Goal: Task Accomplishment & Management: Complete application form

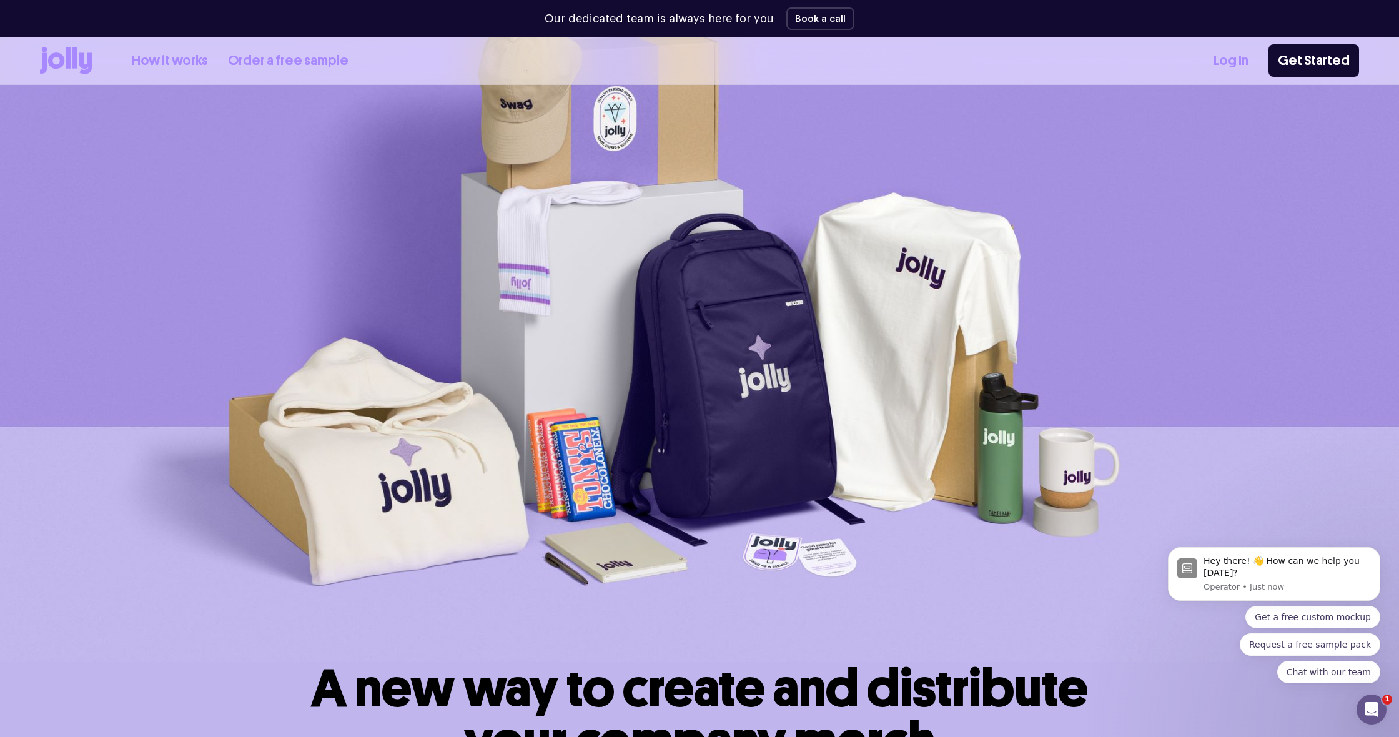
scroll to position [103, 0]
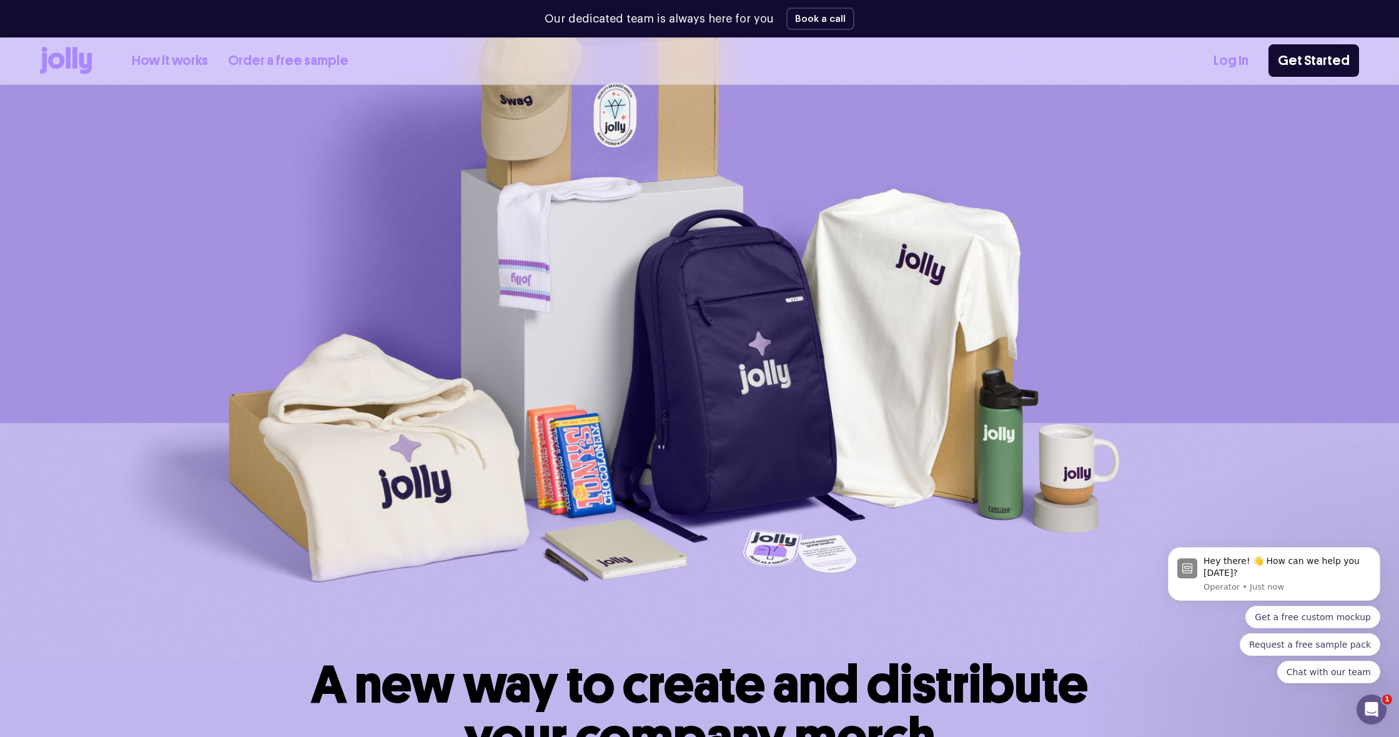
click at [164, 57] on link "How it works" at bounding box center [170, 61] width 76 height 21
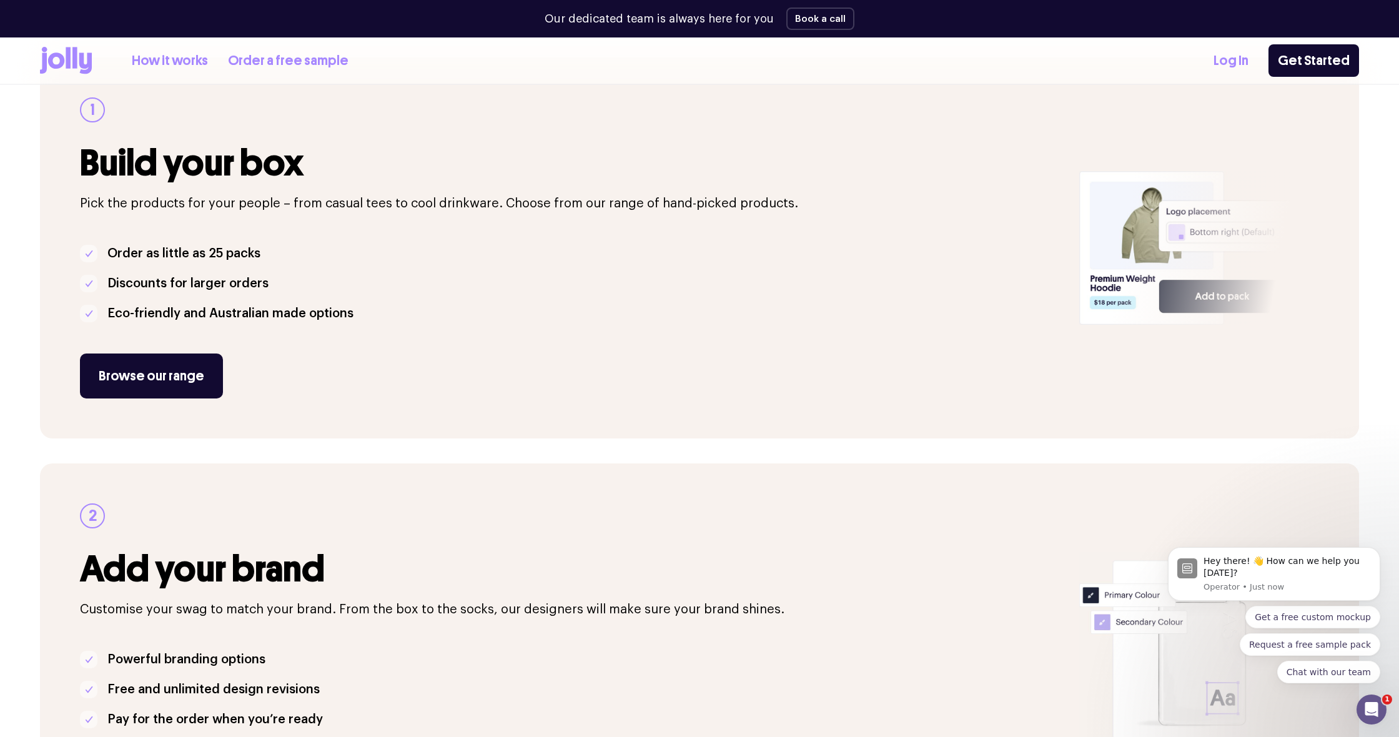
scroll to position [206, 0]
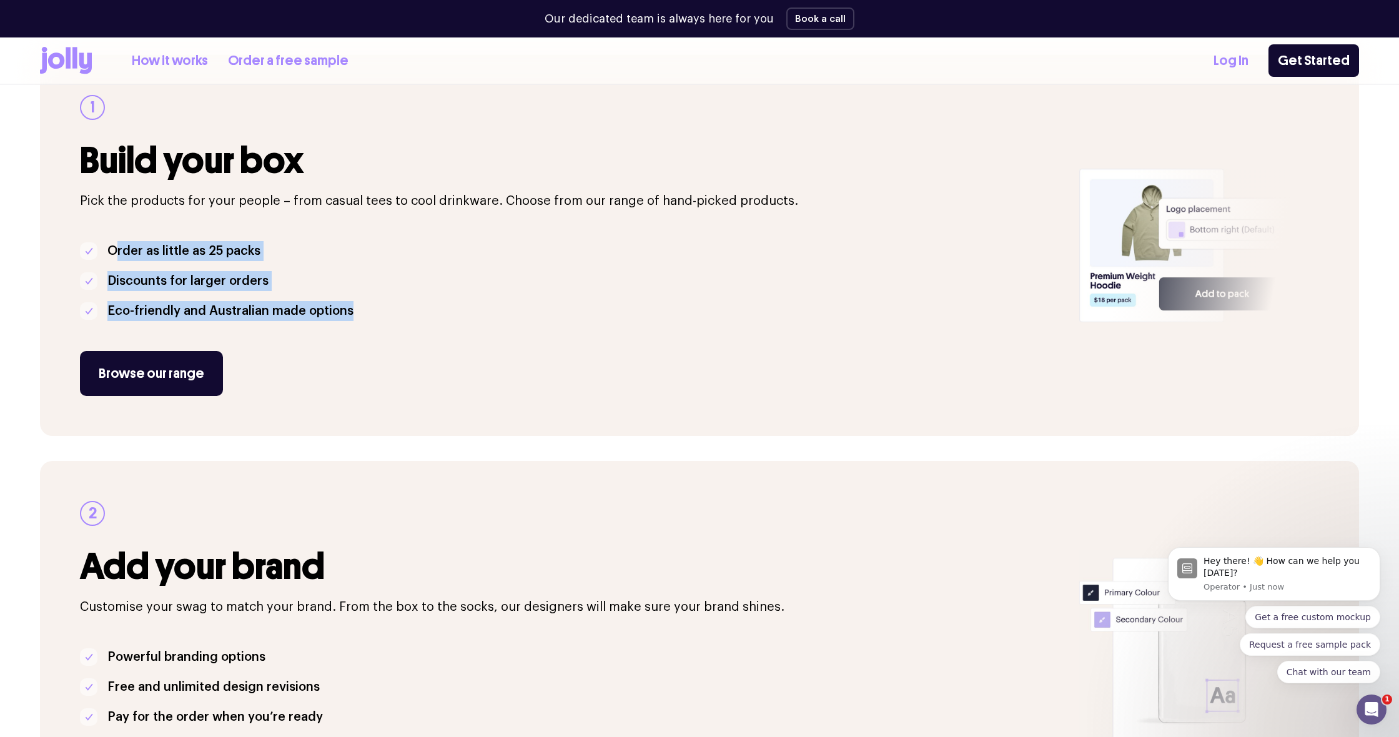
drag, startPoint x: 114, startPoint y: 249, endPoint x: 387, endPoint y: 311, distance: 279.3
click at [387, 311] on ul "Order as little as 25 packs Discounts for larger orders Eco-friendly and Austra…" at bounding box center [572, 281] width 984 height 80
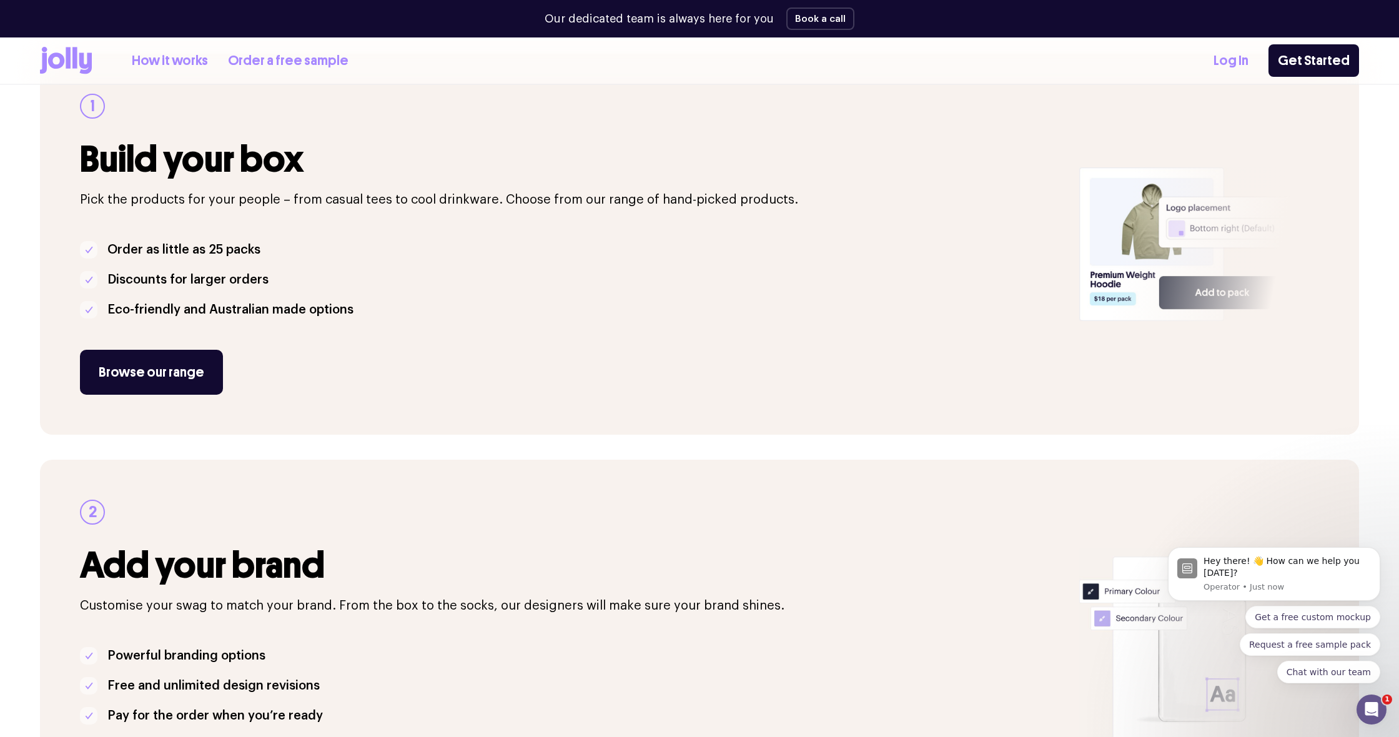
drag, startPoint x: 387, startPoint y: 311, endPoint x: 440, endPoint y: 314, distance: 53.2
click at [387, 311] on li "Eco-friendly and Australian made options" at bounding box center [572, 310] width 984 height 20
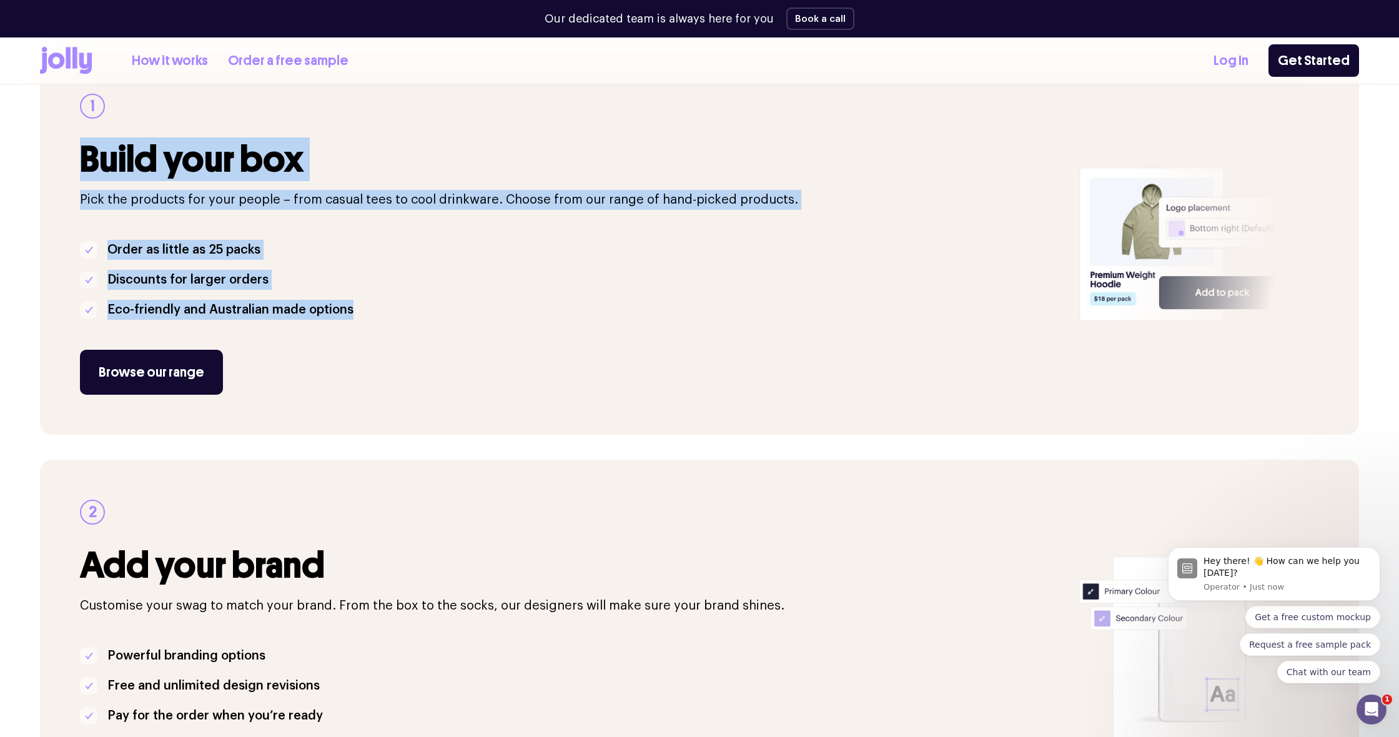
scroll to position [205, 0]
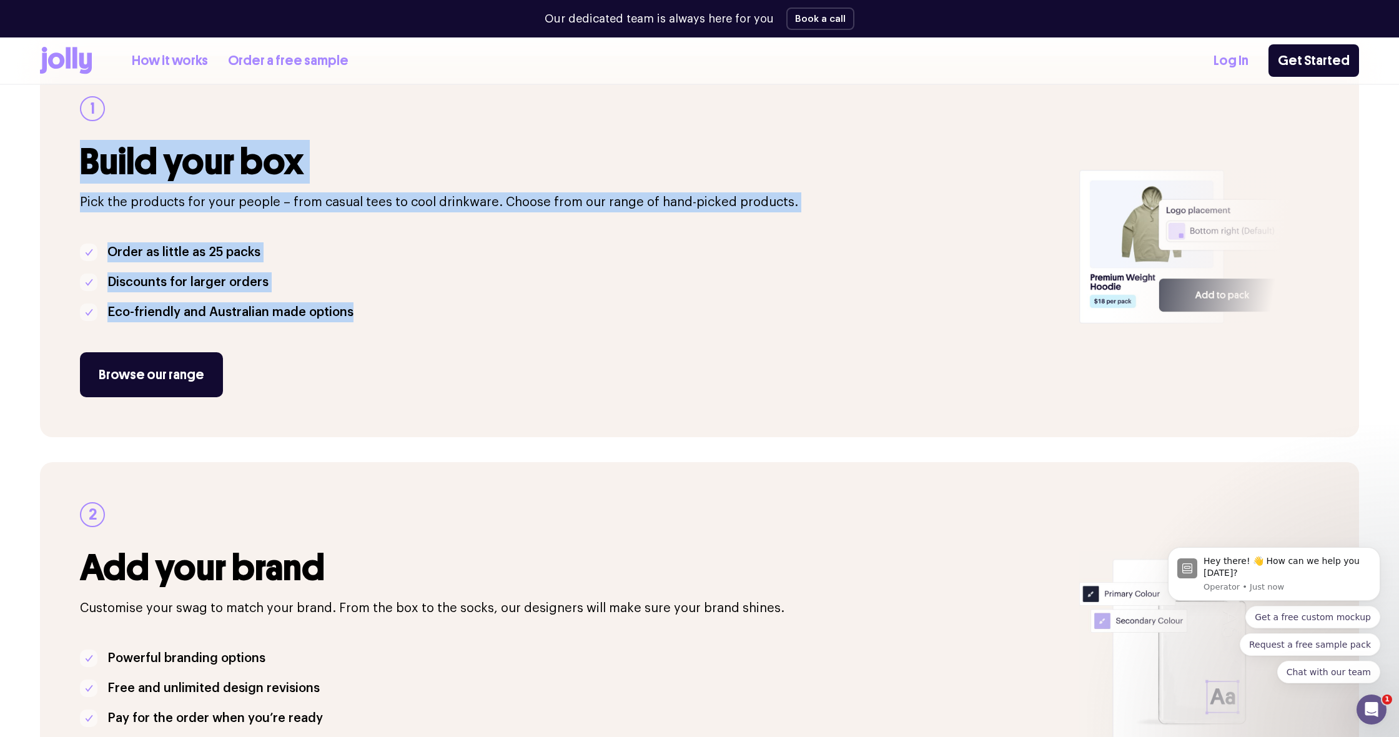
drag, startPoint x: 437, startPoint y: 314, endPoint x: 17, endPoint y: 162, distance: 445.6
click at [17, 162] on section "1 Build your box Pick the products for your people – from casual tees to cool d…" at bounding box center [699, 642] width 1399 height 1253
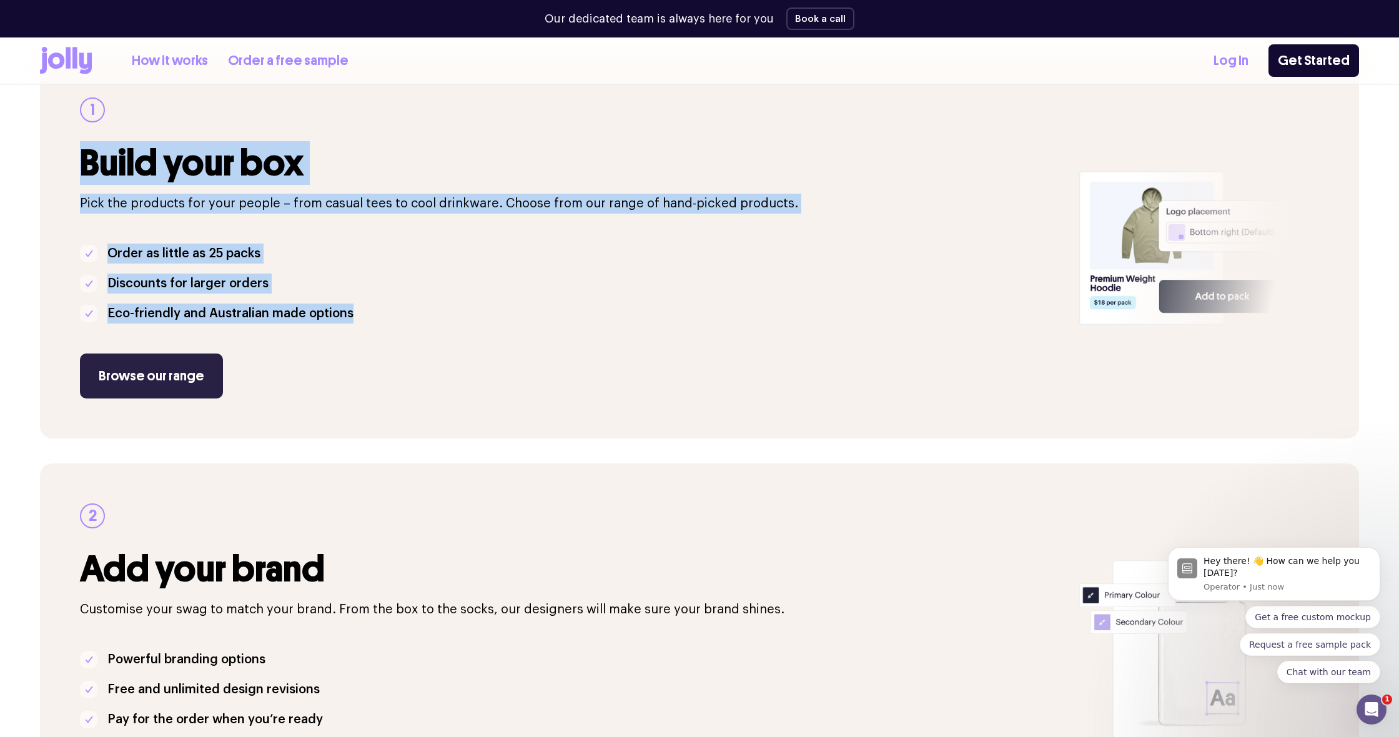
click at [138, 387] on link "Browse our range" at bounding box center [151, 376] width 143 height 45
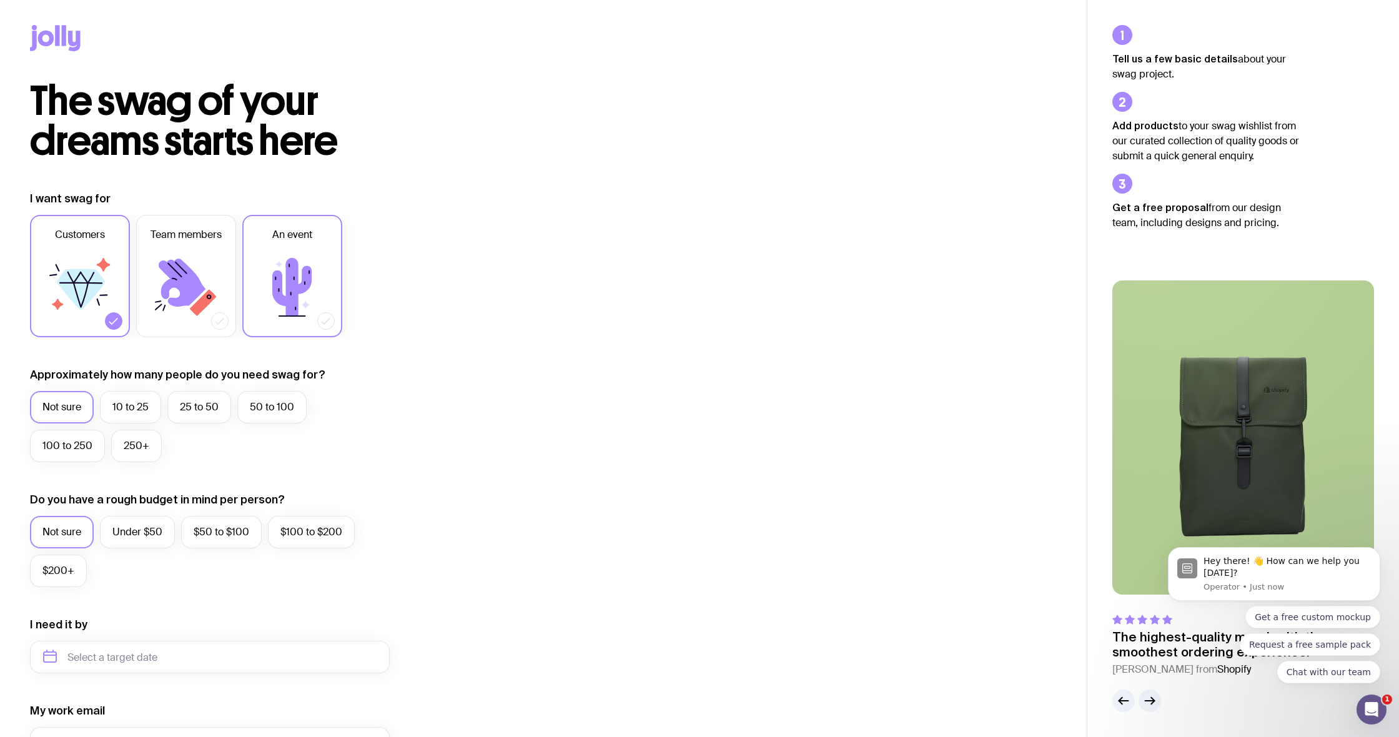
click at [270, 302] on icon at bounding box center [292, 287] width 75 height 75
click at [0, 0] on input "An event" at bounding box center [0, 0] width 0 height 0
click at [87, 317] on icon at bounding box center [79, 287] width 75 height 75
click at [0, 0] on input "Customers" at bounding box center [0, 0] width 0 height 0
click at [87, 317] on icon at bounding box center [79, 287] width 75 height 75
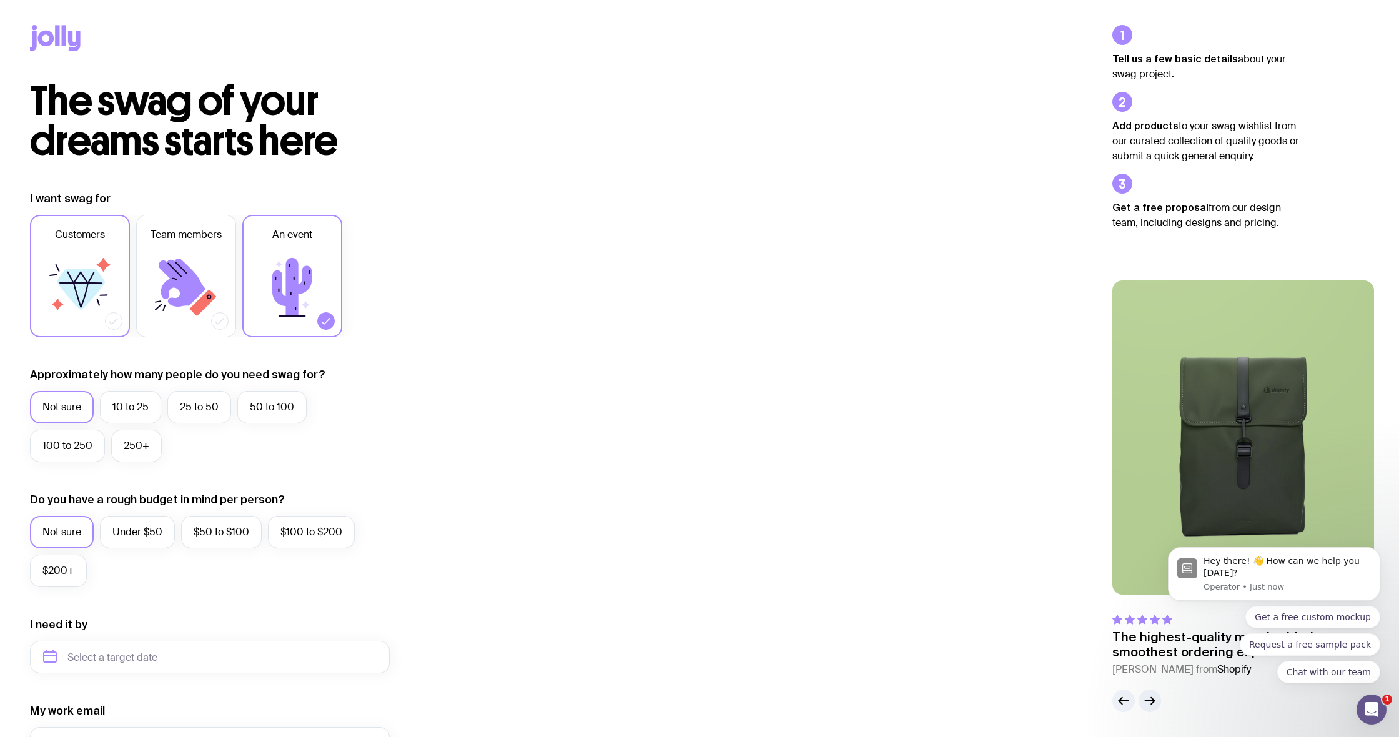
click at [0, 0] on input "Customers" at bounding box center [0, 0] width 0 height 0
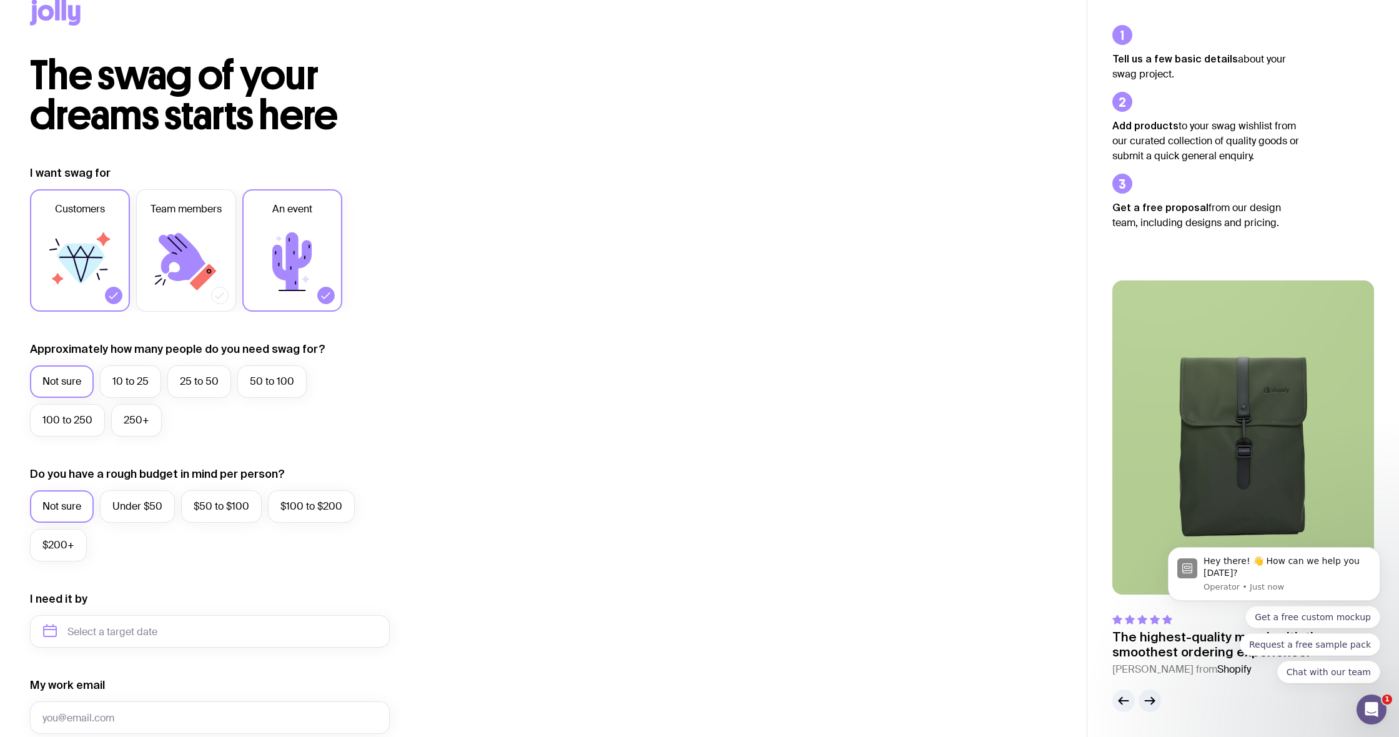
scroll to position [29, 0]
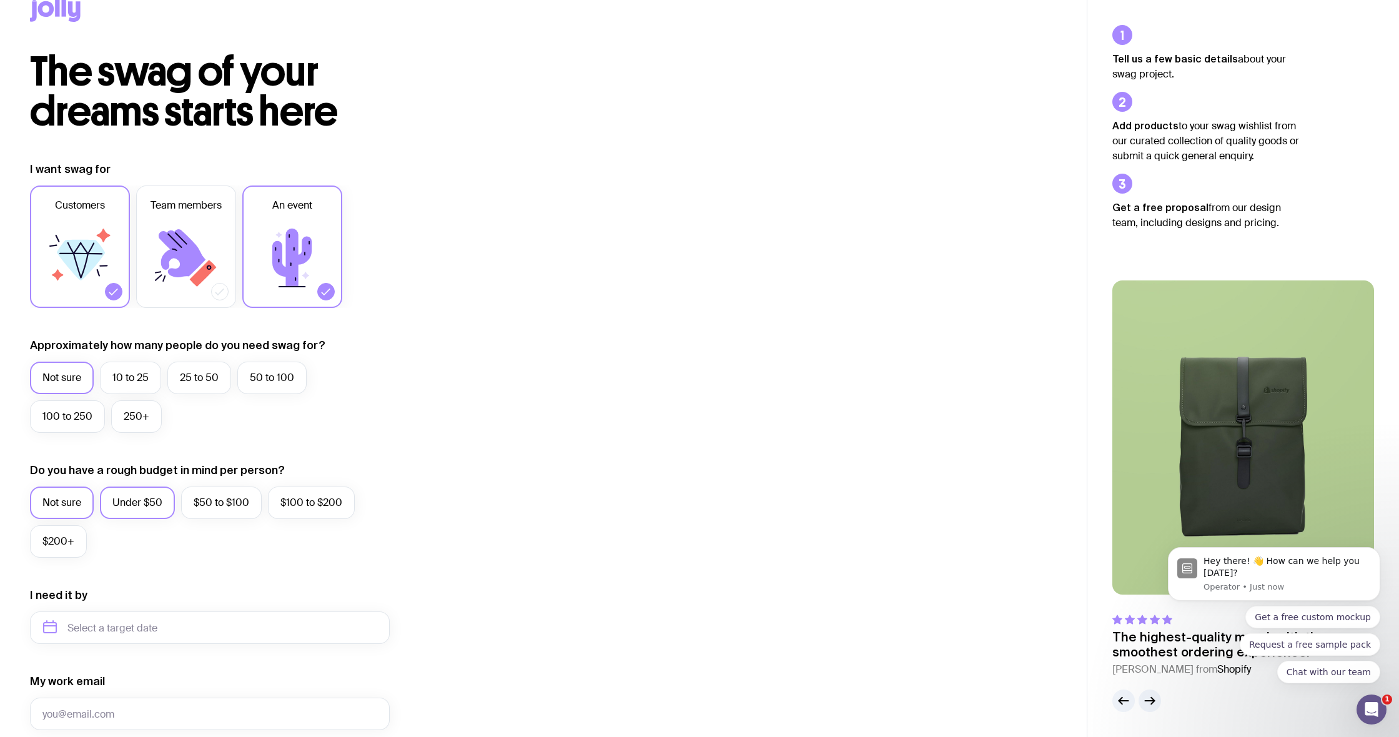
click at [136, 501] on label "Under $50" at bounding box center [137, 503] width 75 height 32
click at [0, 0] on input "Under $50" at bounding box center [0, 0] width 0 height 0
click at [69, 415] on label "100 to 250" at bounding box center [67, 416] width 75 height 32
click at [0, 0] on input "100 to 250" at bounding box center [0, 0] width 0 height 0
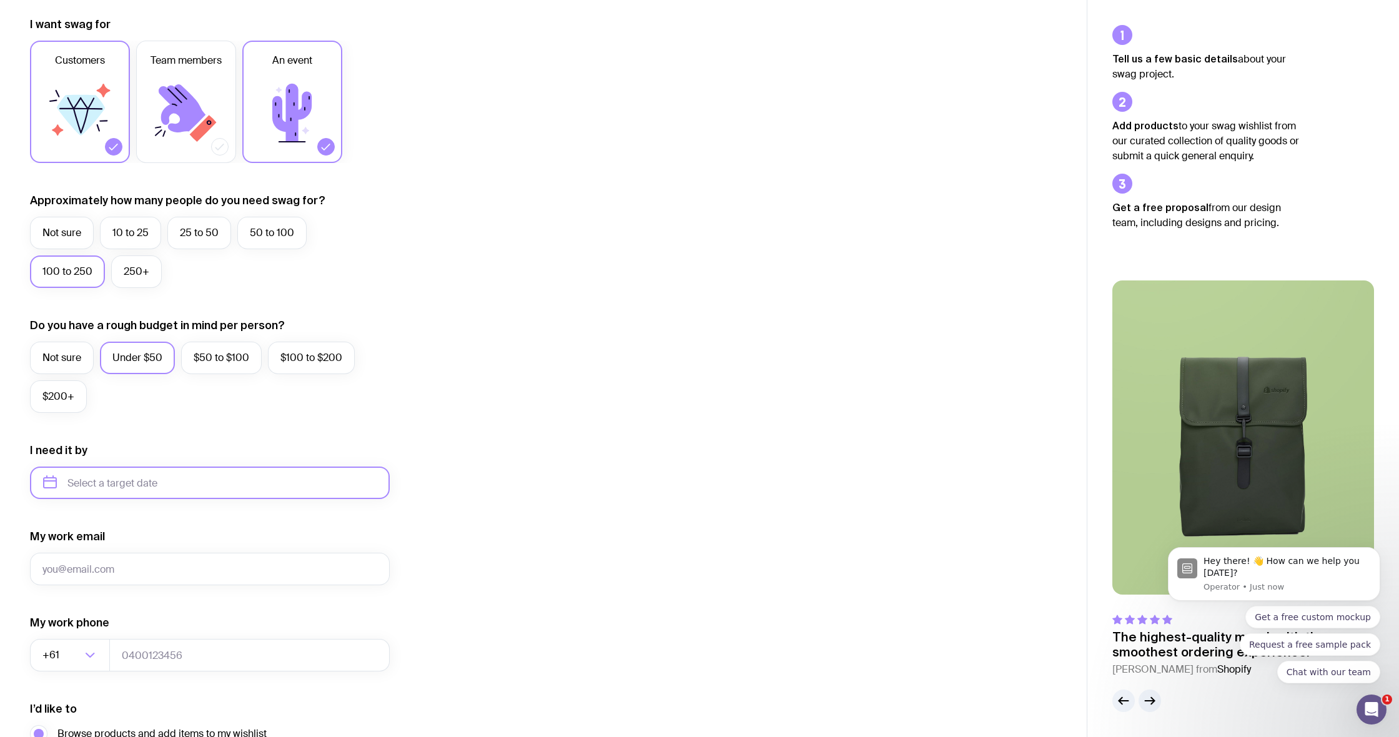
click at [102, 477] on input "text" at bounding box center [210, 483] width 360 height 32
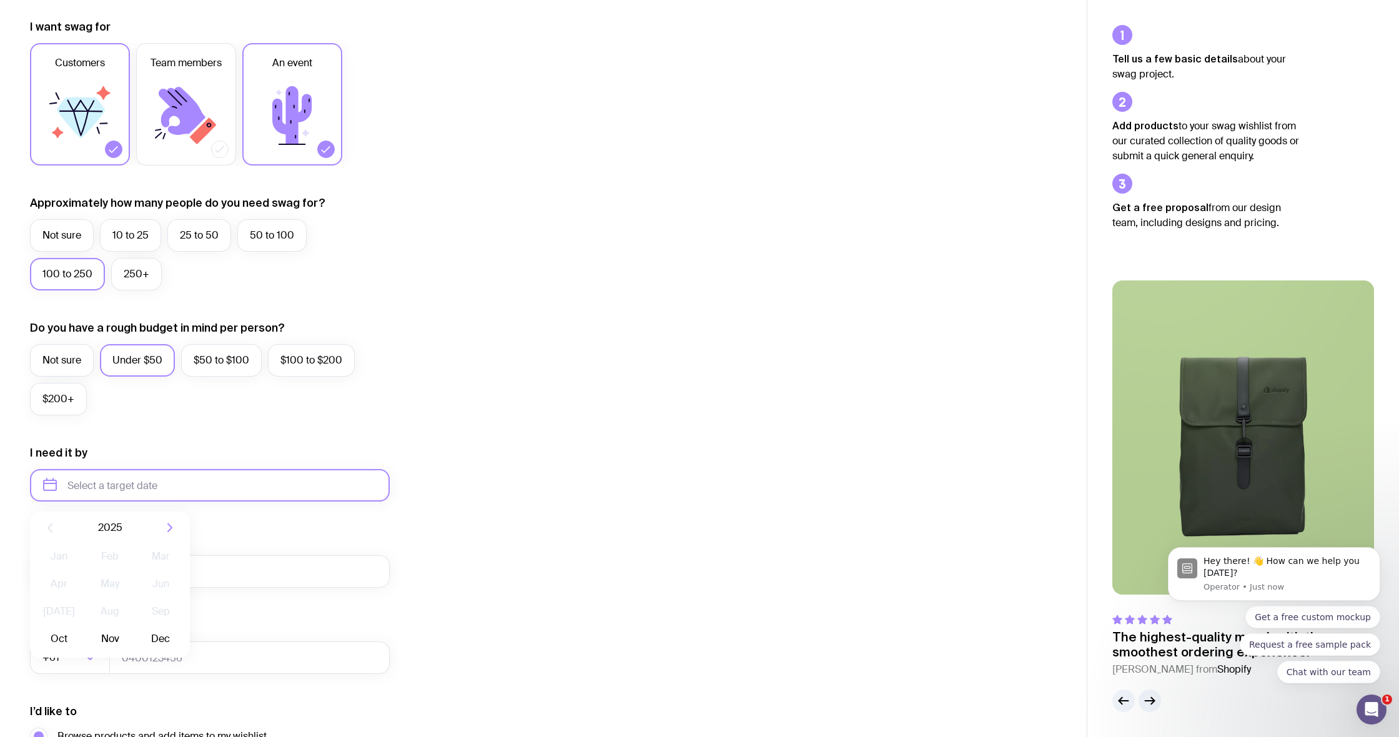
scroll to position [172, 0]
click at [49, 637] on button "Oct" at bounding box center [59, 639] width 46 height 25
type input "[DATE]"
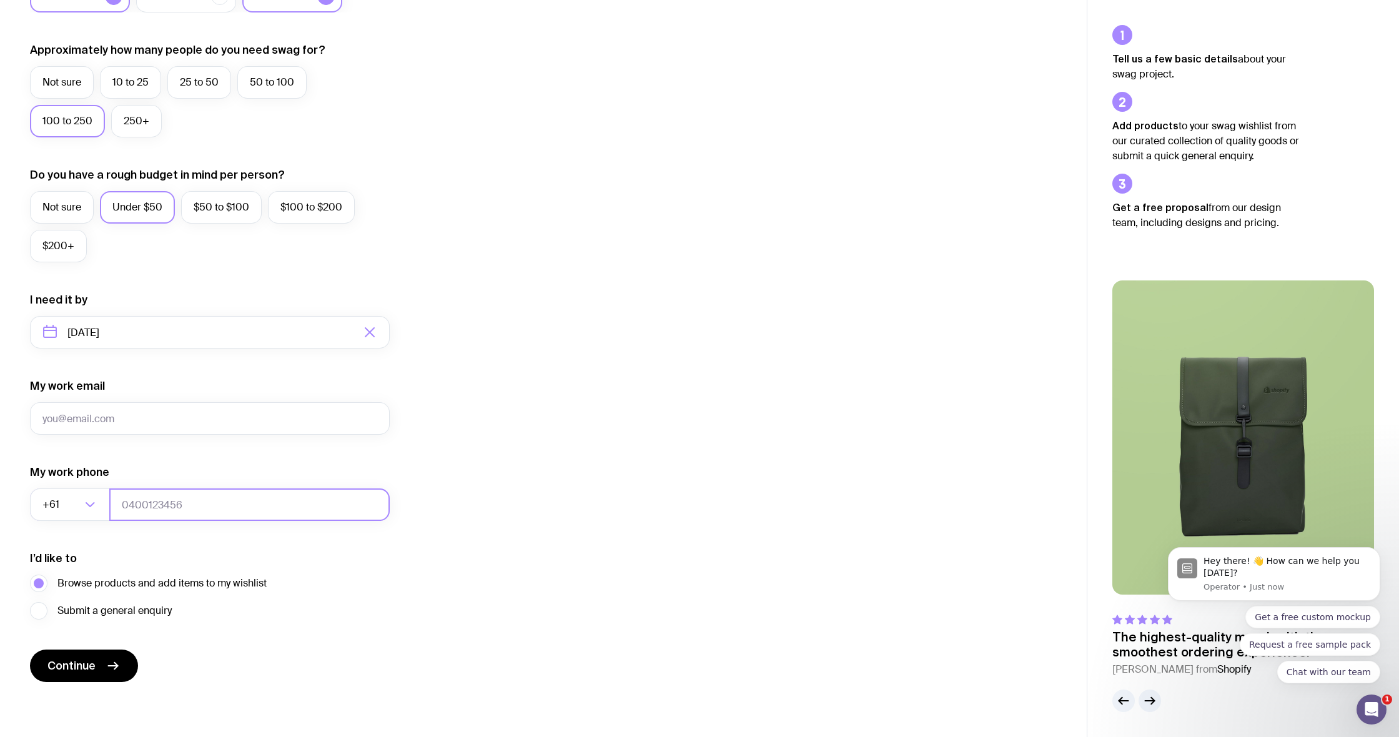
scroll to position [325, 0]
click at [99, 665] on button "Continue" at bounding box center [84, 666] width 108 height 32
